Goal: Find specific page/section: Find specific page/section

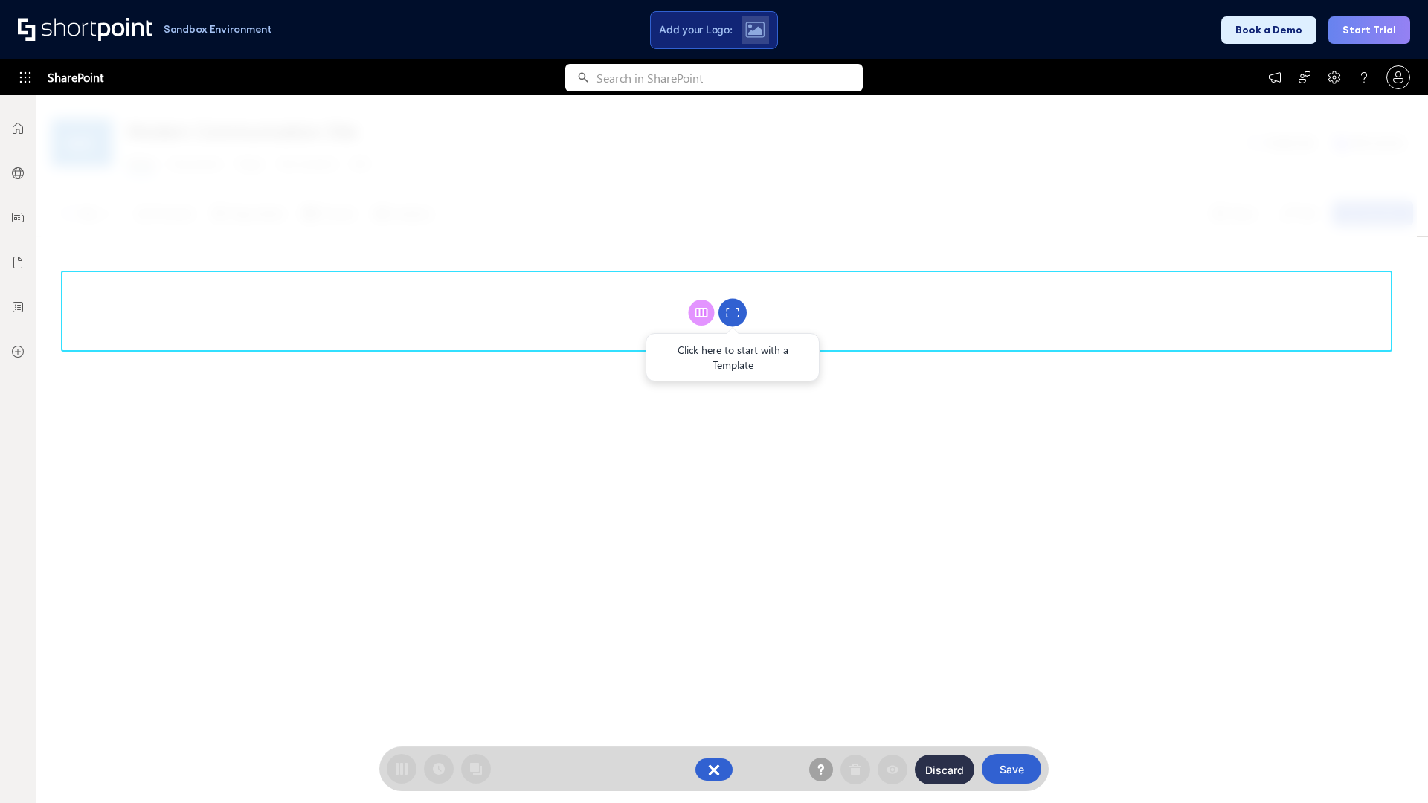
click at [732, 312] on circle at bounding box center [732, 313] width 28 height 28
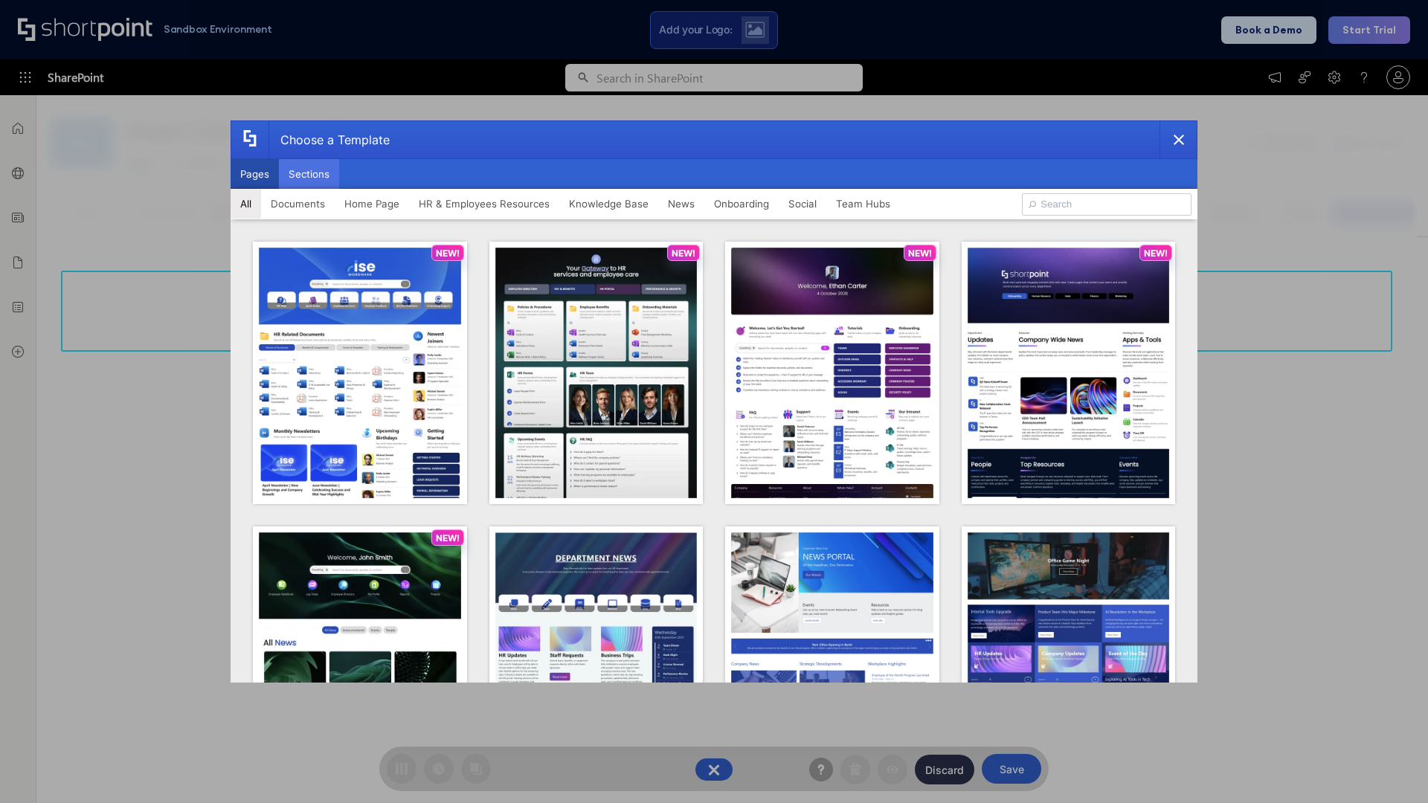
click at [309, 174] on button "Sections" at bounding box center [309, 174] width 60 height 30
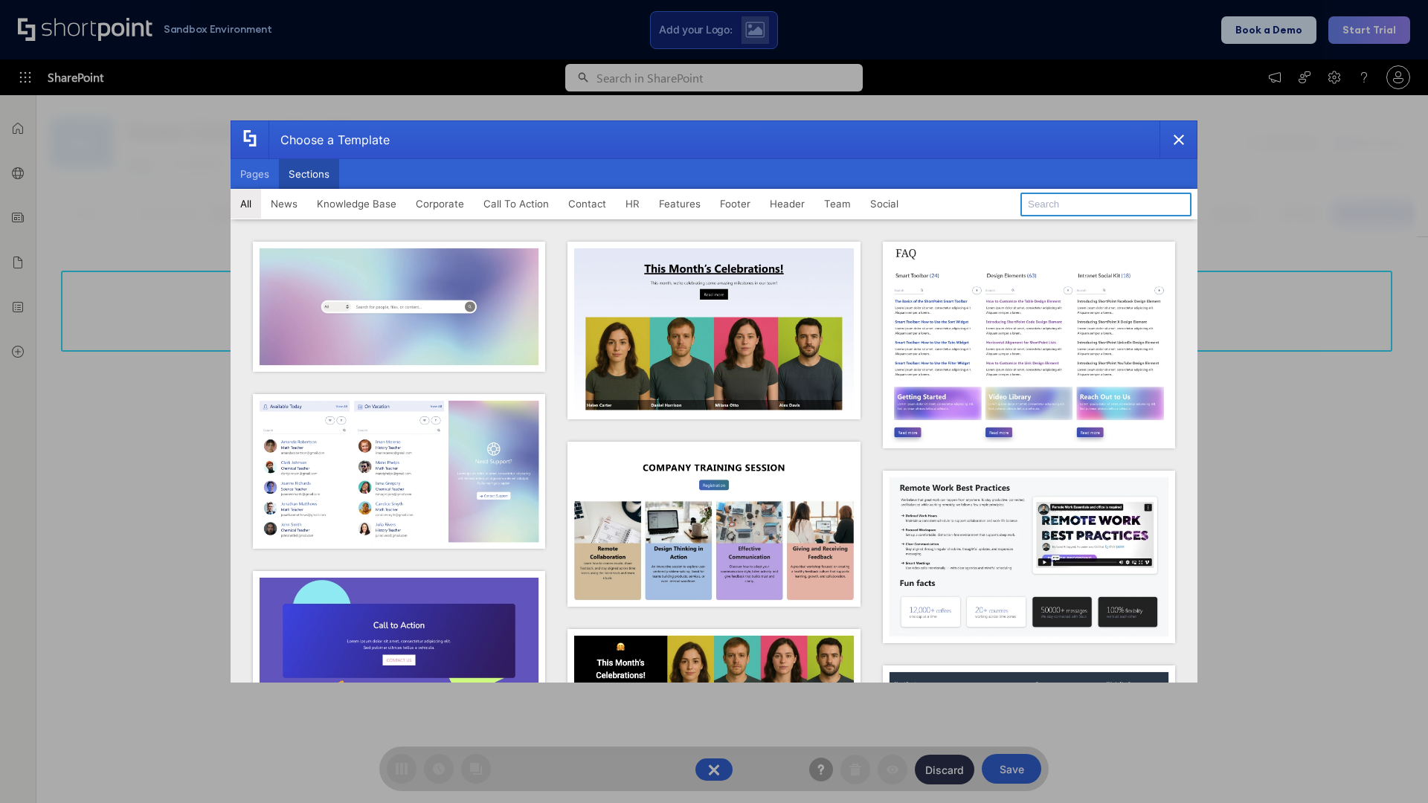
type input "Social Intranet"
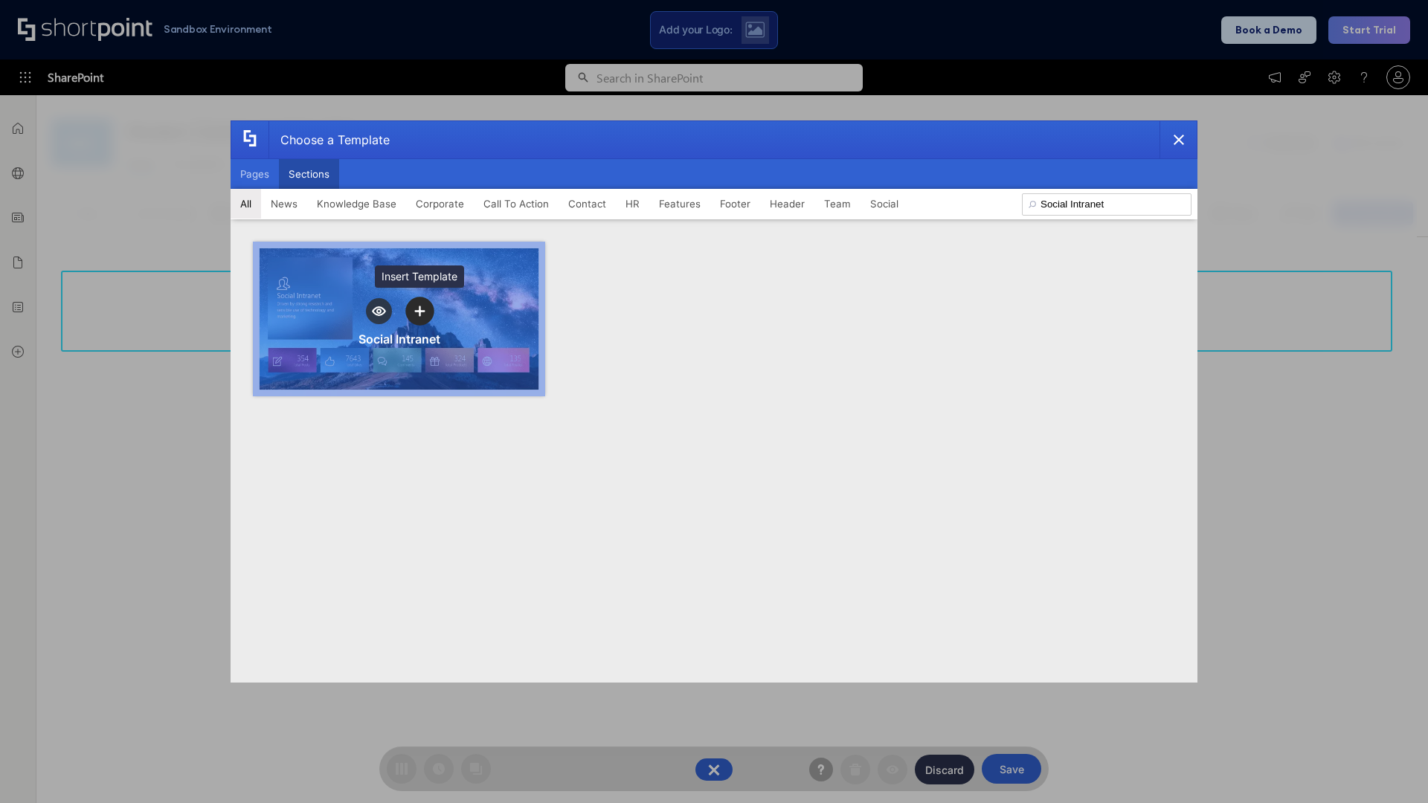
click at [419, 311] on icon "template selector" at bounding box center [419, 311] width 10 height 10
